Goal: Task Accomplishment & Management: Use online tool/utility

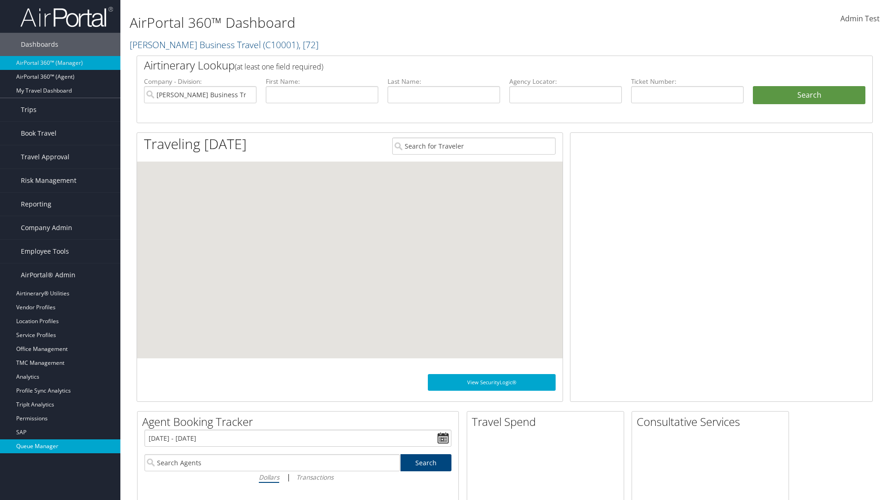
click at [60, 446] on link "Queue Manager" at bounding box center [60, 446] width 120 height 14
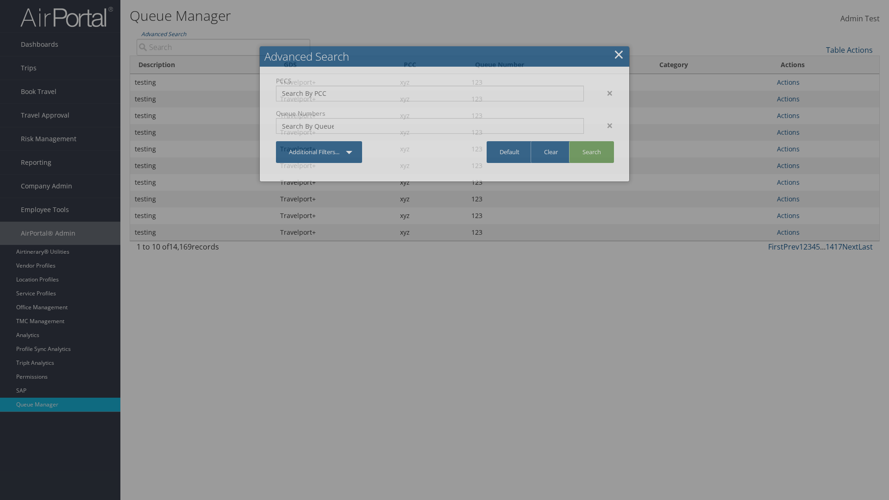
type input "test"
type input "1234"
click at [591, 152] on link "Search" at bounding box center [591, 152] width 45 height 22
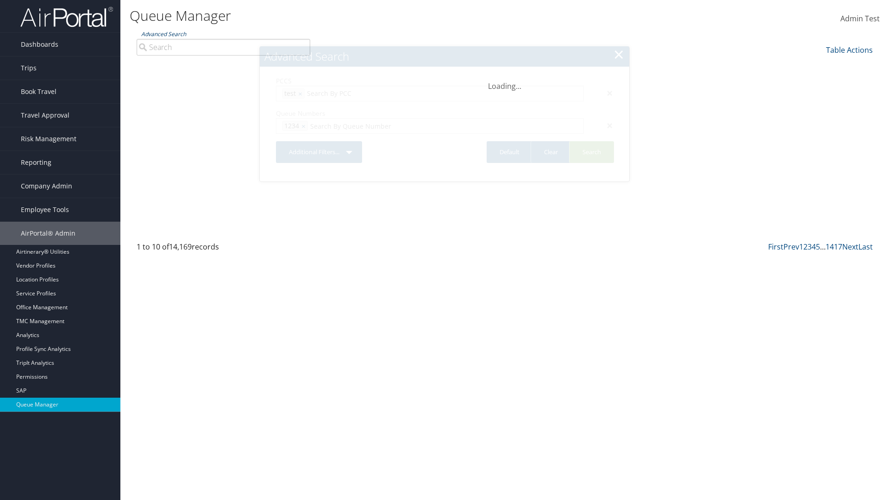
click at [163, 34] on link "Advanced Search" at bounding box center [163, 34] width 45 height 8
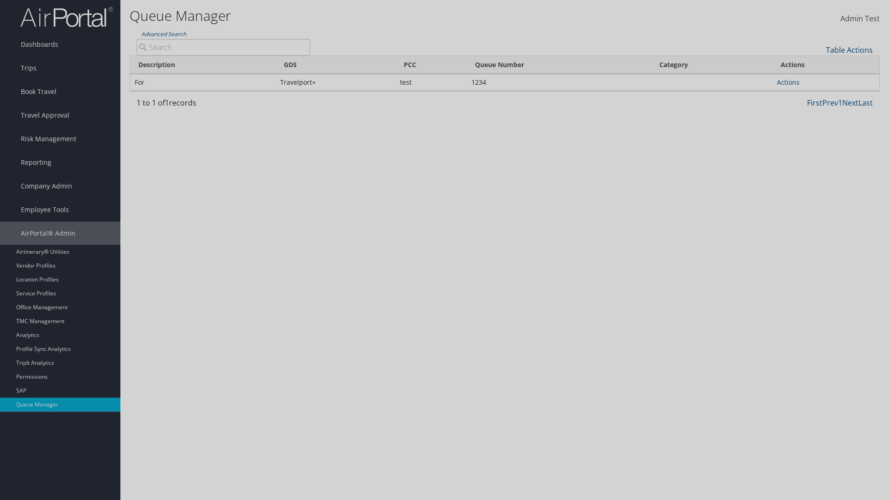
click at [0, 0] on link "Clear" at bounding box center [0, 0] width 0 height 0
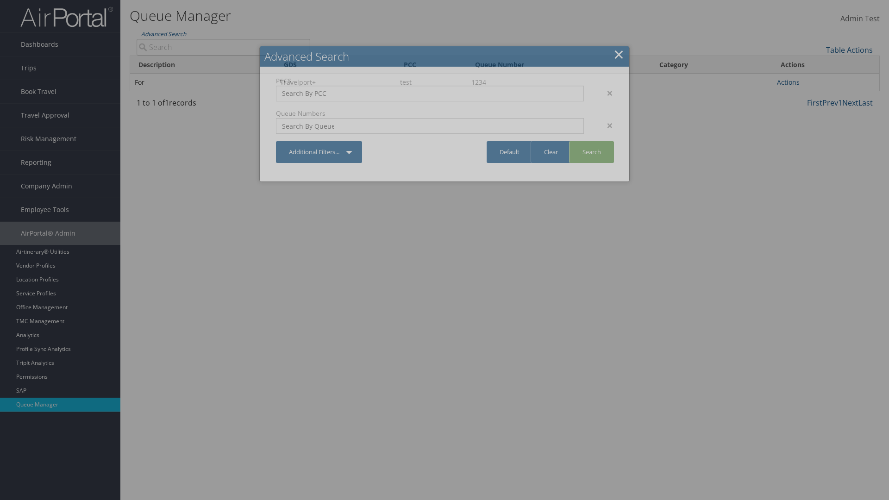
click at [618, 54] on link "×" at bounding box center [618, 54] width 11 height 19
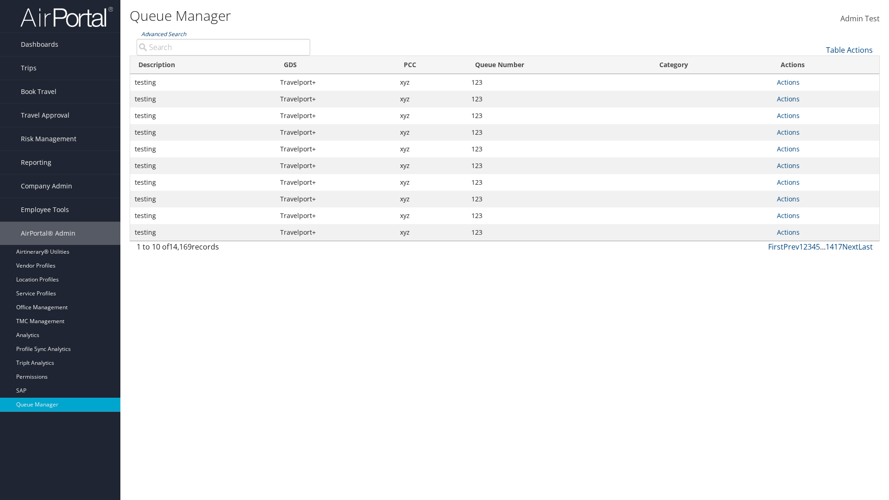
click at [163, 34] on link "Advanced Search" at bounding box center [163, 34] width 45 height 8
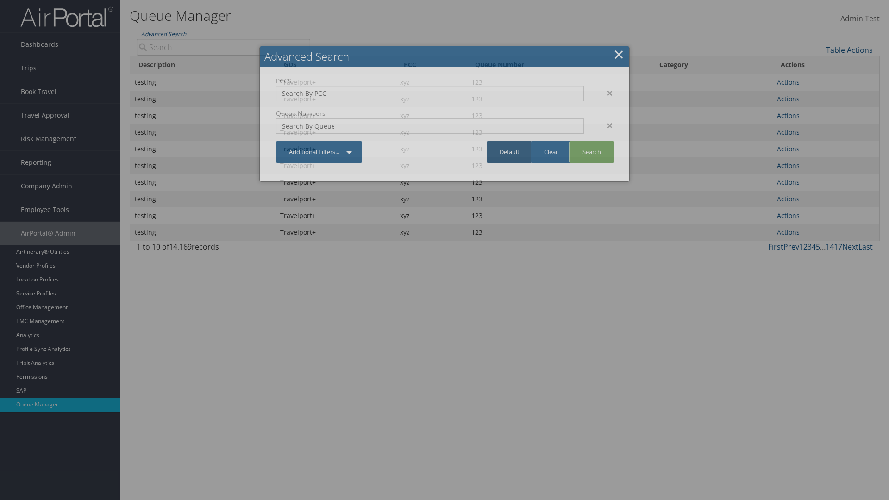
click at [509, 152] on link "Default" at bounding box center [509, 152] width 46 height 22
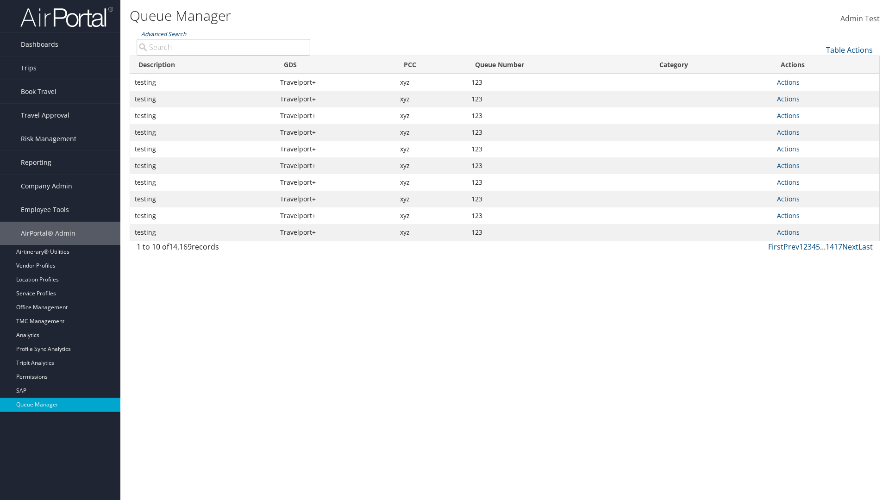
click at [163, 34] on link "Advanced Search" at bounding box center [163, 34] width 45 height 8
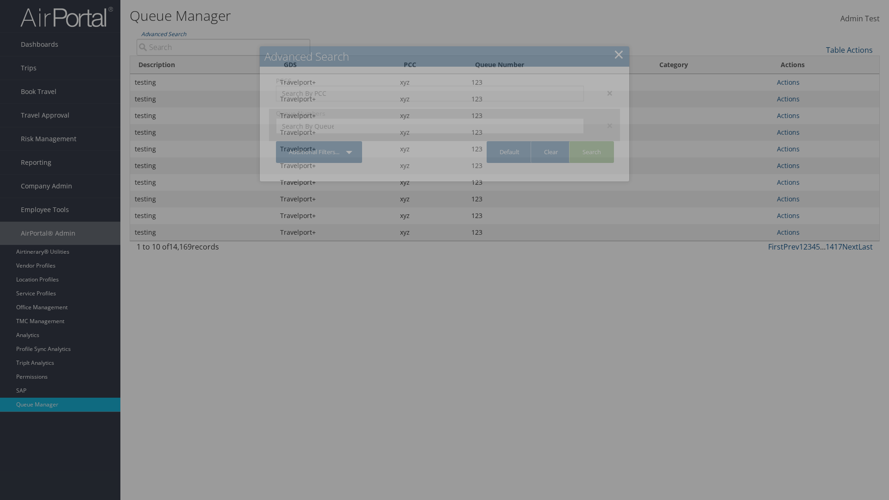
click at [605, 93] on div "×" at bounding box center [605, 92] width 29 height 11
click at [605, 120] on div "×" at bounding box center [605, 125] width 29 height 11
click at [319, 141] on link "Additional Filters..." at bounding box center [319, 152] width 86 height 22
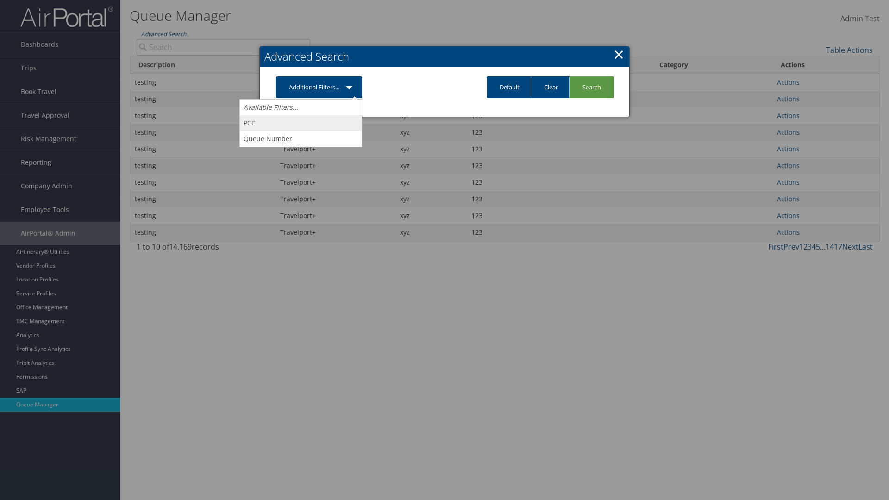
click at [300, 123] on link "PCC" at bounding box center [301, 123] width 122 height 16
click at [319, 98] on link "Additional Filters..." at bounding box center [319, 87] width 86 height 22
click at [300, 147] on link "Queue Number" at bounding box center [301, 139] width 122 height 16
